Goal: Navigation & Orientation: Find specific page/section

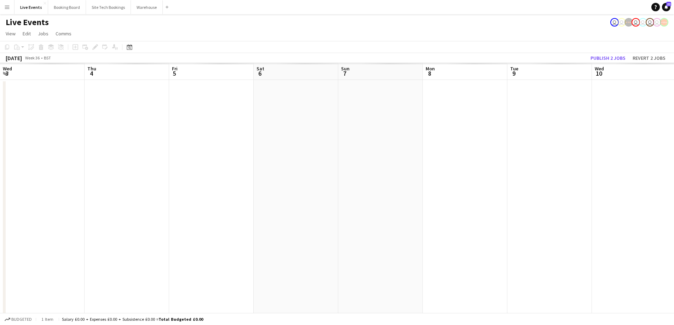
scroll to position [0, 217]
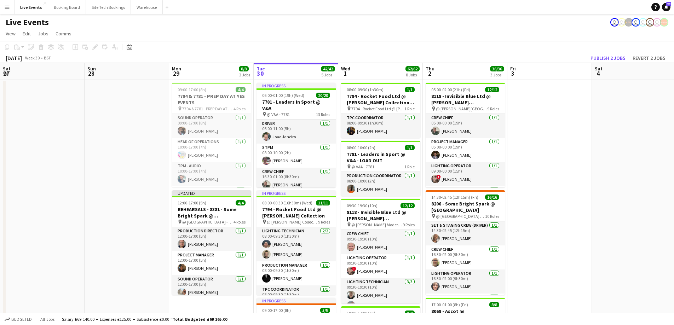
drag, startPoint x: 454, startPoint y: 170, endPoint x: 694, endPoint y: 172, distance: 239.3
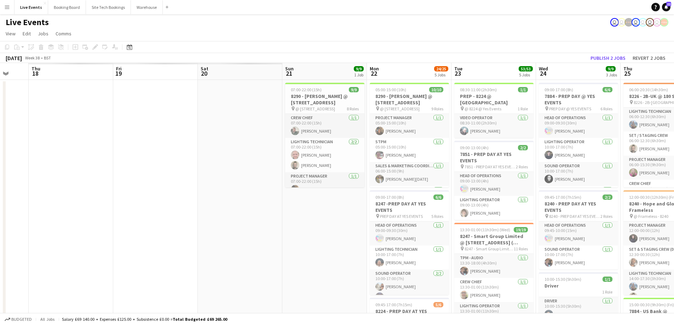
drag, startPoint x: 438, startPoint y: 173, endPoint x: 169, endPoint y: 186, distance: 270.1
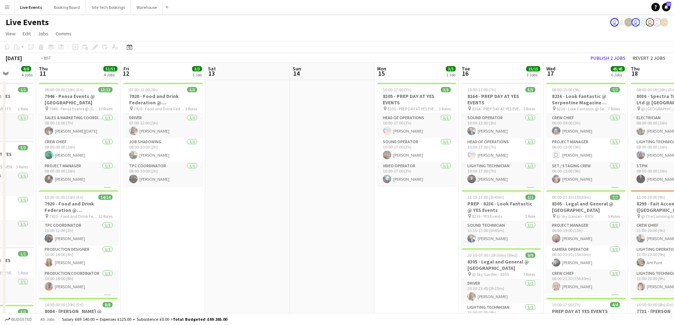
drag, startPoint x: 393, startPoint y: 166, endPoint x: 433, endPoint y: 191, distance: 47.8
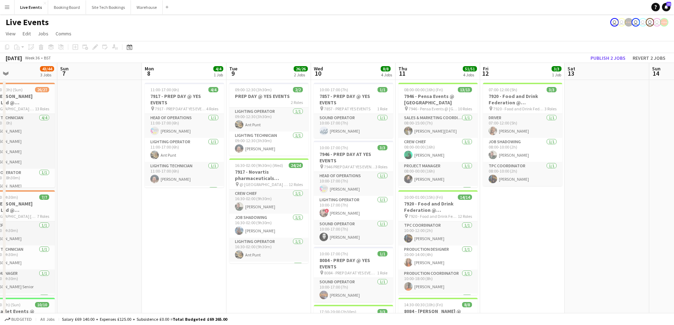
drag, startPoint x: 359, startPoint y: 205, endPoint x: 310, endPoint y: 206, distance: 48.5
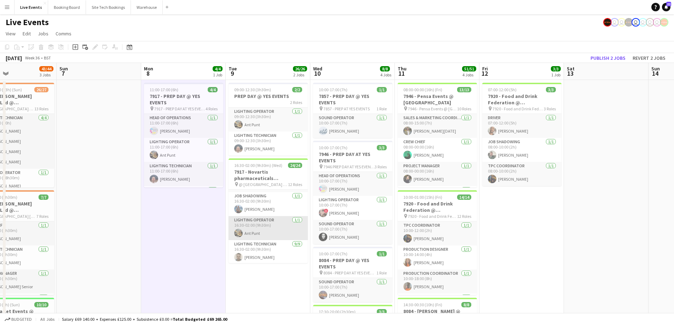
scroll to position [0, 0]
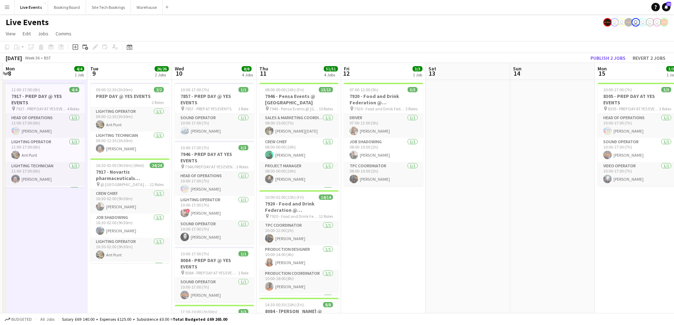
drag, startPoint x: 593, startPoint y: 226, endPoint x: 464, endPoint y: 231, distance: 128.6
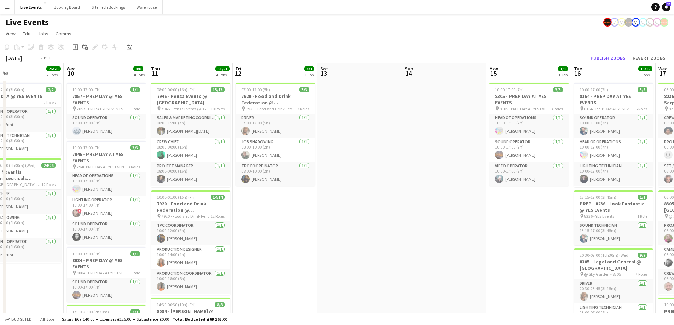
drag, startPoint x: 570, startPoint y: 231, endPoint x: 416, endPoint y: 232, distance: 154.4
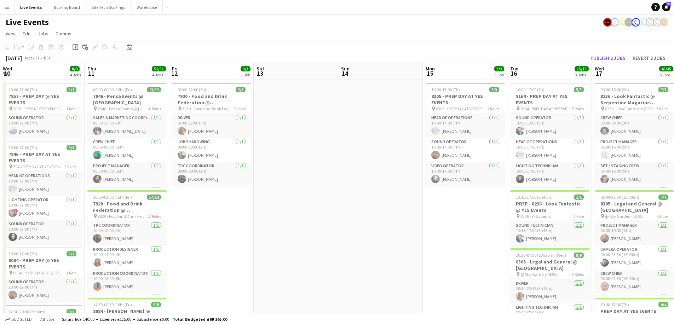
drag, startPoint x: 359, startPoint y: 232, endPoint x: 241, endPoint y: 226, distance: 118.4
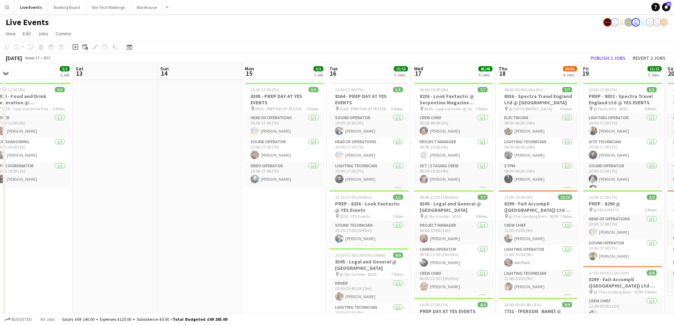
drag, startPoint x: 181, startPoint y: 219, endPoint x: 357, endPoint y: 219, distance: 175.6
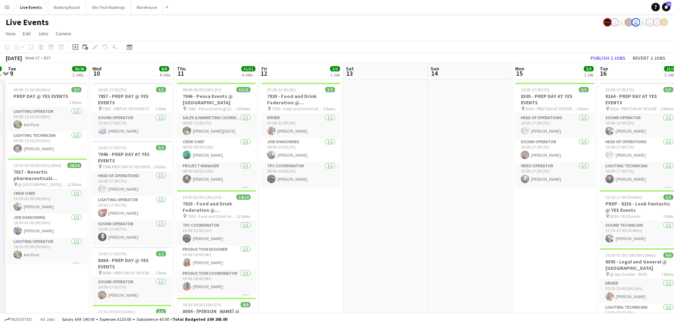
drag, startPoint x: 312, startPoint y: 225, endPoint x: 366, endPoint y: 226, distance: 54.5
